Goal: Task Accomplishment & Management: Manage account settings

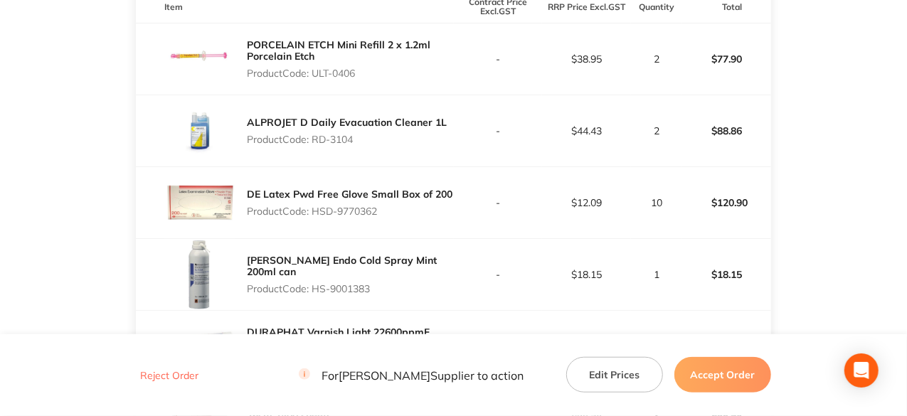
scroll to position [285, 0]
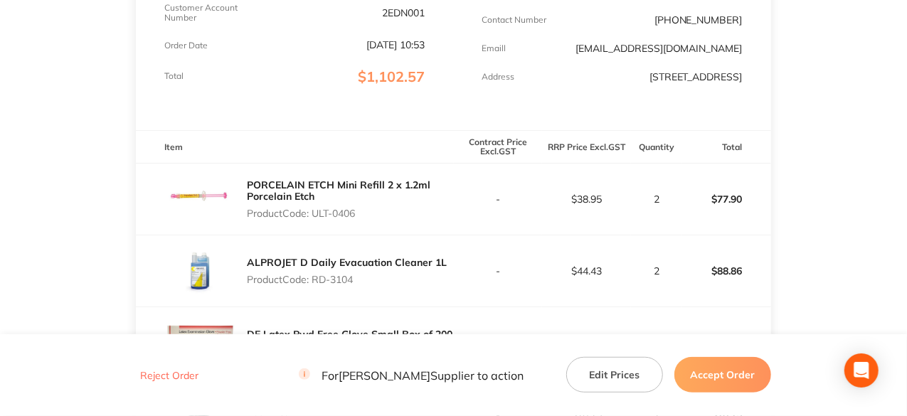
drag, startPoint x: 360, startPoint y: 226, endPoint x: 315, endPoint y: 223, distance: 45.6
click at [315, 219] on p "Product Code: ULT-0406" at bounding box center [350, 213] width 206 height 11
copy p "ULT-0406"
drag, startPoint x: 358, startPoint y: 288, endPoint x: 317, endPoint y: 291, distance: 41.4
click at [317, 285] on p "Product Code: RD-3104" at bounding box center [347, 279] width 200 height 11
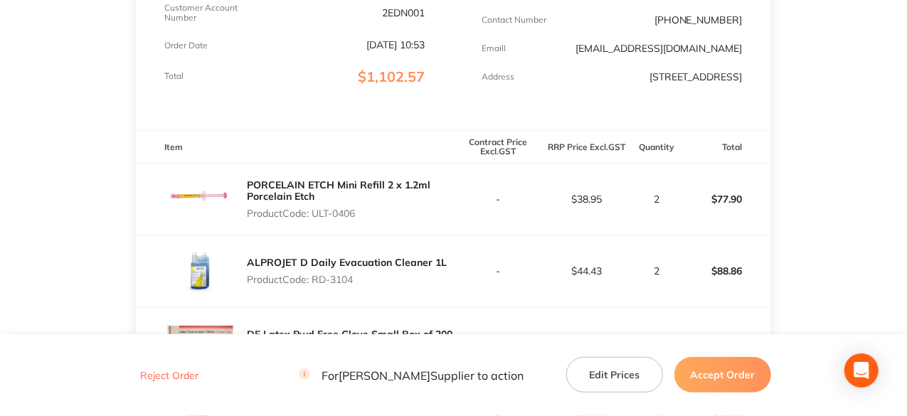
copy p "RD-3104"
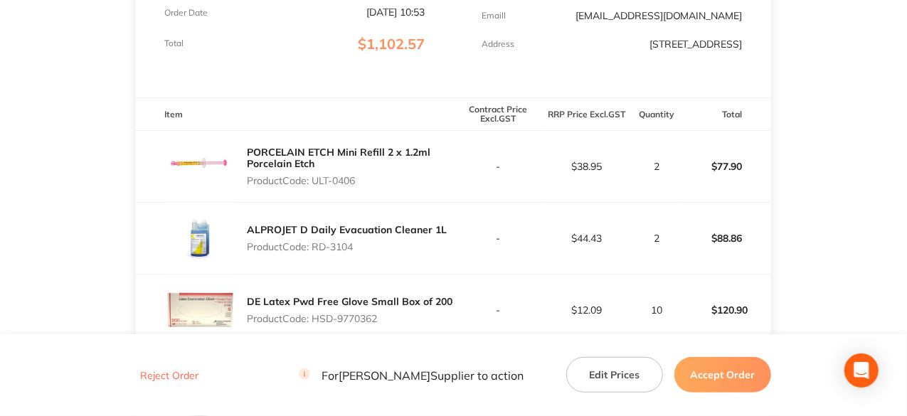
scroll to position [427, 0]
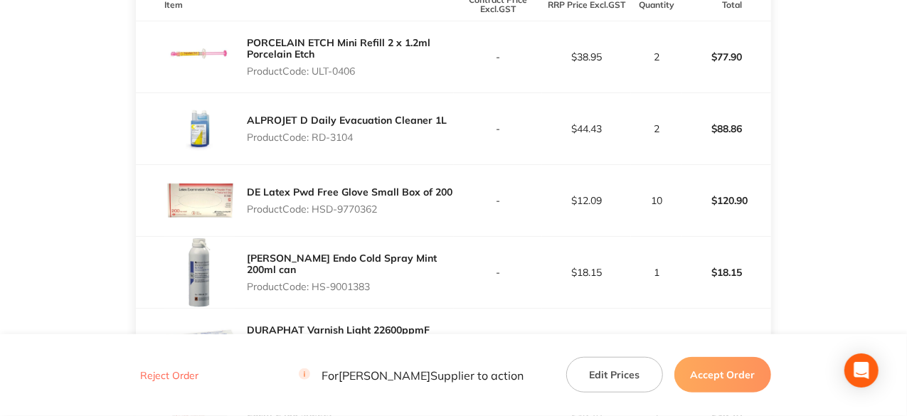
drag, startPoint x: 381, startPoint y: 221, endPoint x: 315, endPoint y: 221, distance: 66.9
click at [315, 215] on p "Product Code: HSD-9770362" at bounding box center [350, 209] width 206 height 11
copy p "HSD-9770362"
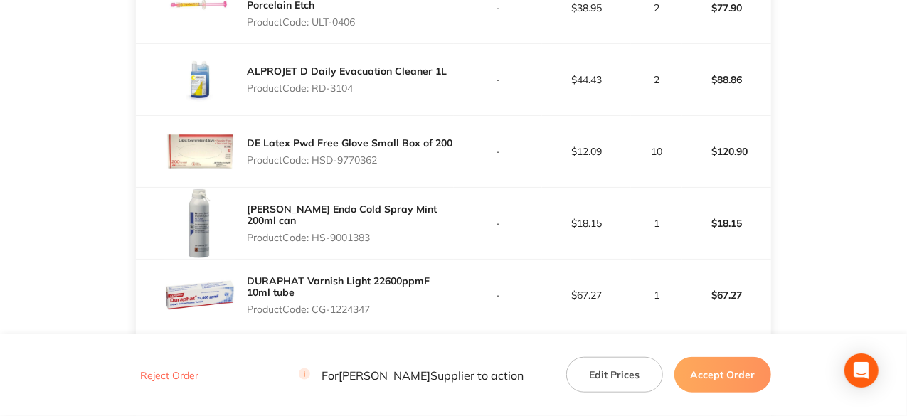
scroll to position [498, 0]
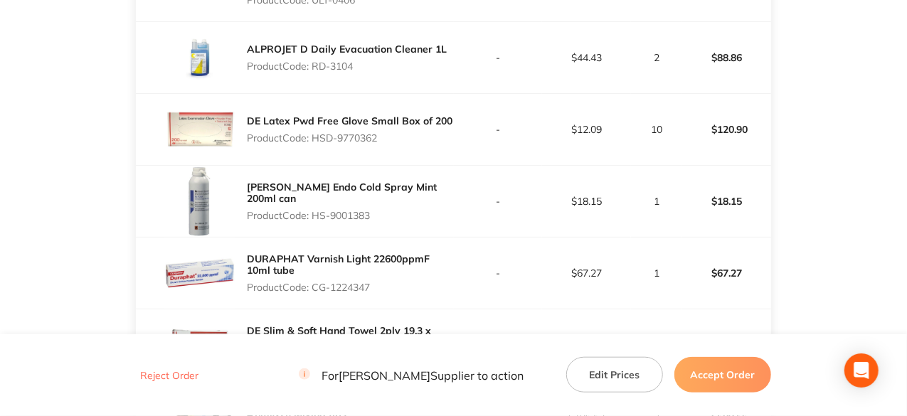
drag, startPoint x: 375, startPoint y: 227, endPoint x: 315, endPoint y: 226, distance: 60.5
click at [315, 221] on p "Product Code: HS-9001383" at bounding box center [350, 215] width 206 height 11
copy p "HS-9001383"
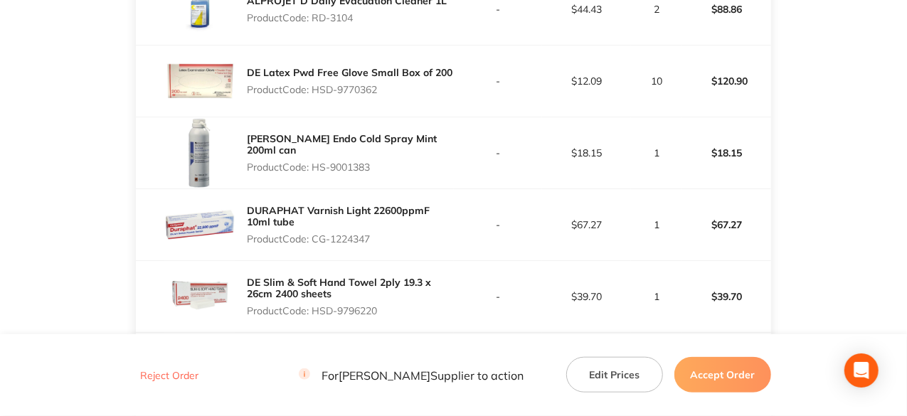
scroll to position [569, 0]
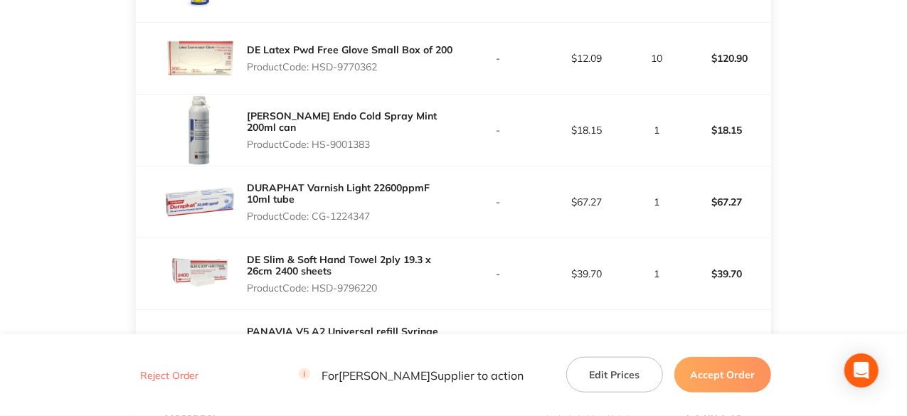
drag, startPoint x: 376, startPoint y: 223, endPoint x: 314, endPoint y: 225, distance: 62.0
click at [314, 222] on p "Product Code: CG-1224347" at bounding box center [350, 216] width 206 height 11
copy p "CG-1224347"
drag, startPoint x: 381, startPoint y: 294, endPoint x: 315, endPoint y: 295, distance: 66.9
click at [315, 294] on p "Product Code: HSD-9796220" at bounding box center [350, 288] width 206 height 11
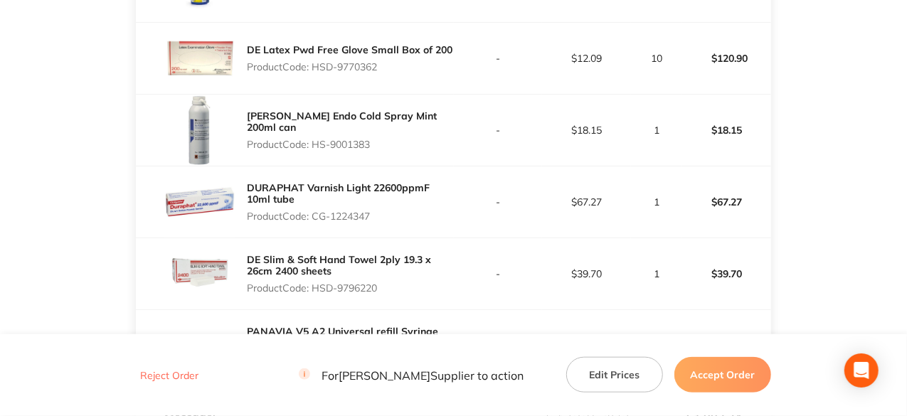
copy p "HSD-9796220"
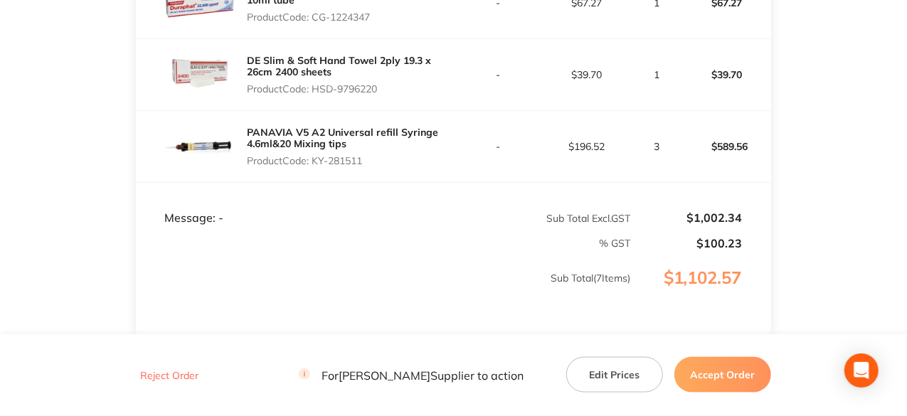
scroll to position [783, 0]
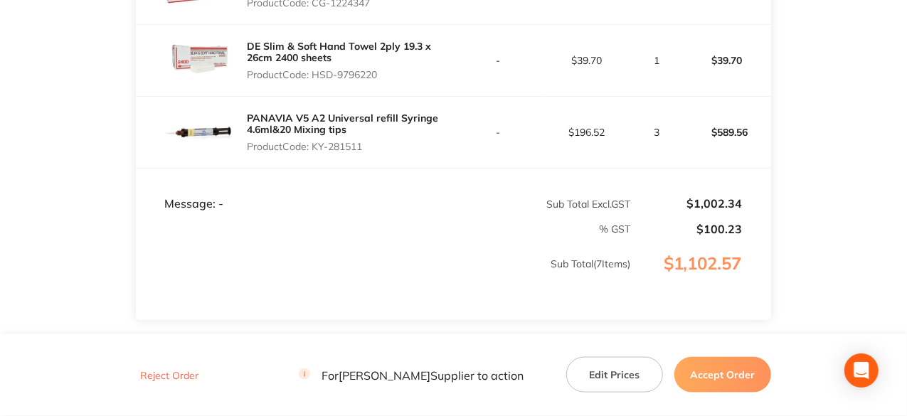
drag, startPoint x: 367, startPoint y: 157, endPoint x: 315, endPoint y: 157, distance: 52.0
click at [315, 152] on p "Product Code: KY-281511" at bounding box center [350, 146] width 206 height 11
copy p "KY-281511"
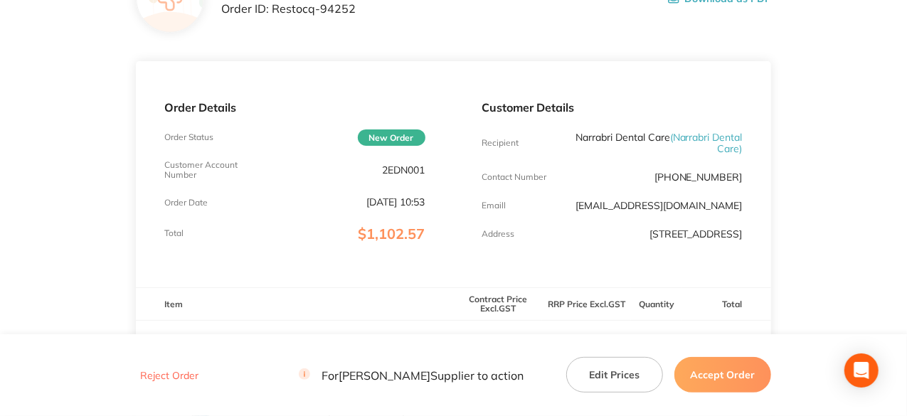
scroll to position [0, 0]
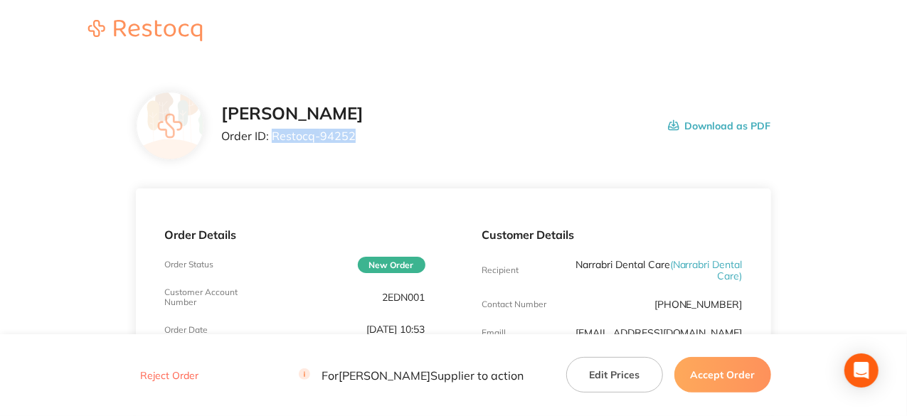
drag, startPoint x: 353, startPoint y: 136, endPoint x: 275, endPoint y: 137, distance: 78.3
click at [275, 137] on p "Order ID: Restocq- 94252" at bounding box center [292, 136] width 142 height 13
copy p "Restocq- 94252"
click at [727, 378] on button "Accept Order" at bounding box center [723, 375] width 97 height 36
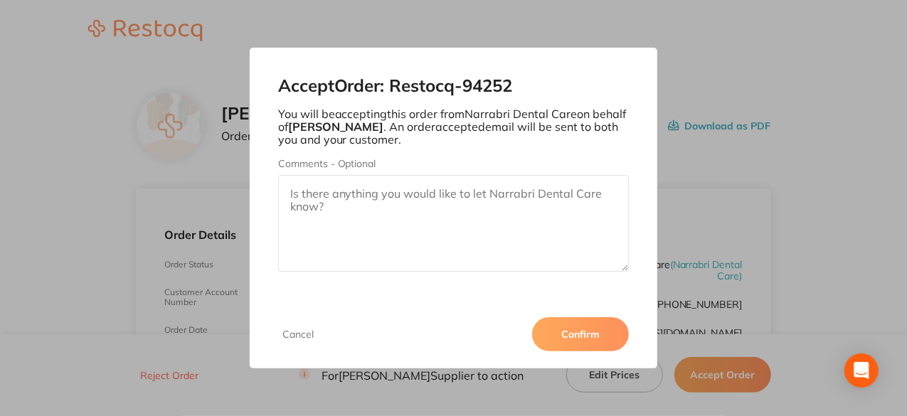
click at [591, 335] on button "Confirm" at bounding box center [580, 334] width 97 height 34
